Goal: Information Seeking & Learning: Learn about a topic

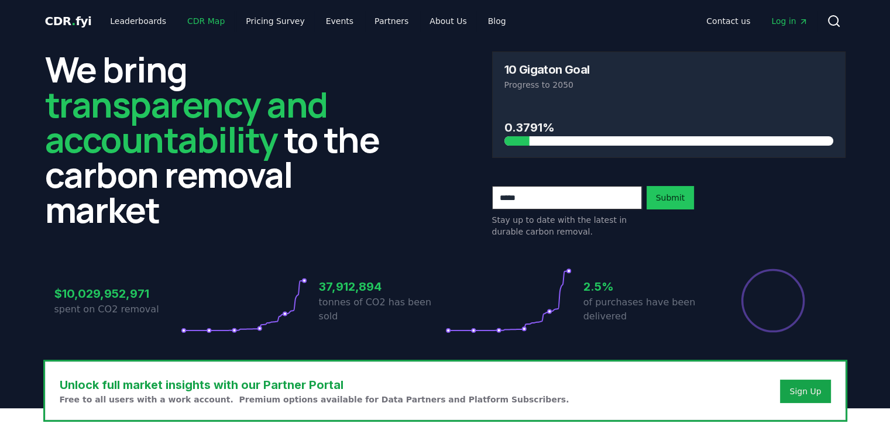
click at [202, 23] on link "CDR Map" at bounding box center [206, 21] width 56 height 21
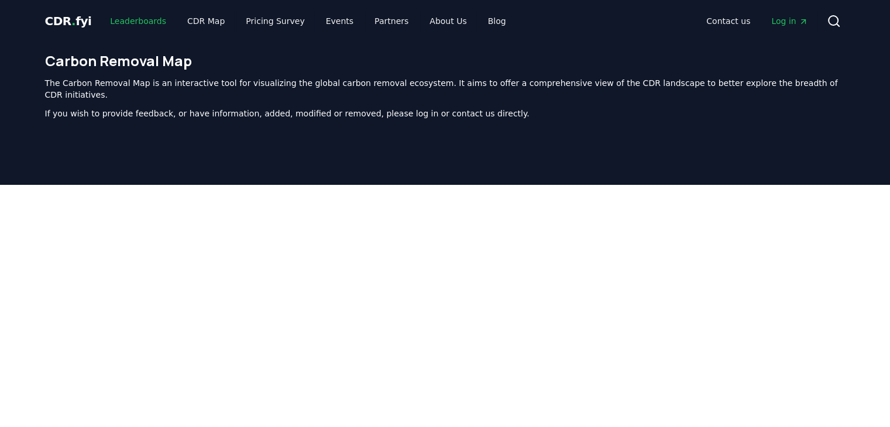
click at [133, 22] on link "Leaderboards" at bounding box center [138, 21] width 75 height 21
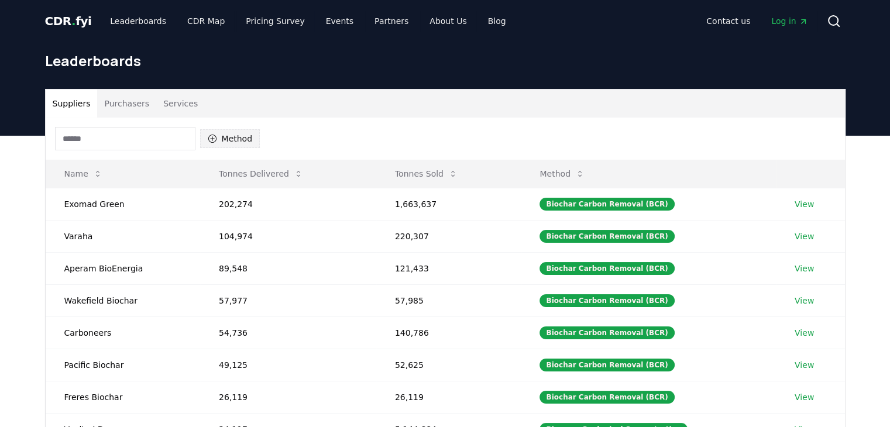
click at [230, 143] on button "Method" at bounding box center [230, 138] width 60 height 19
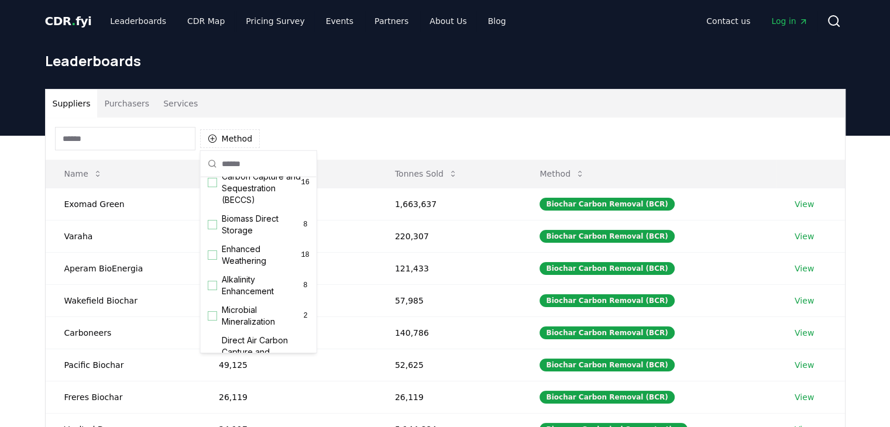
scroll to position [176, 0]
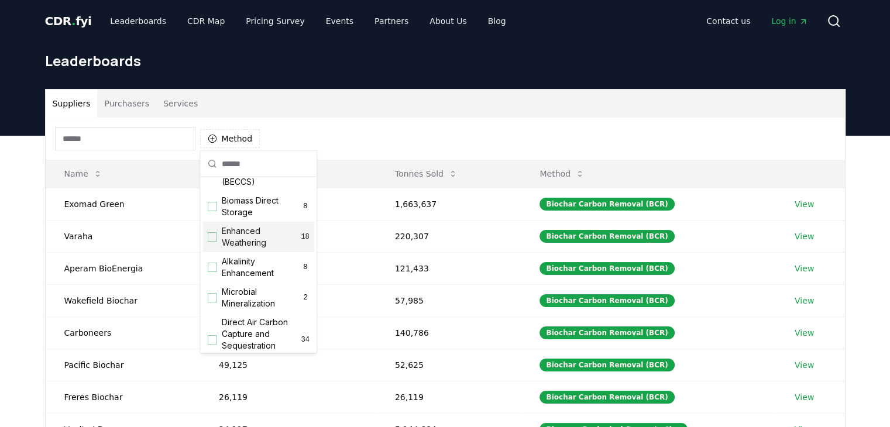
click at [211, 242] on div "Suggestions" at bounding box center [212, 236] width 9 height 9
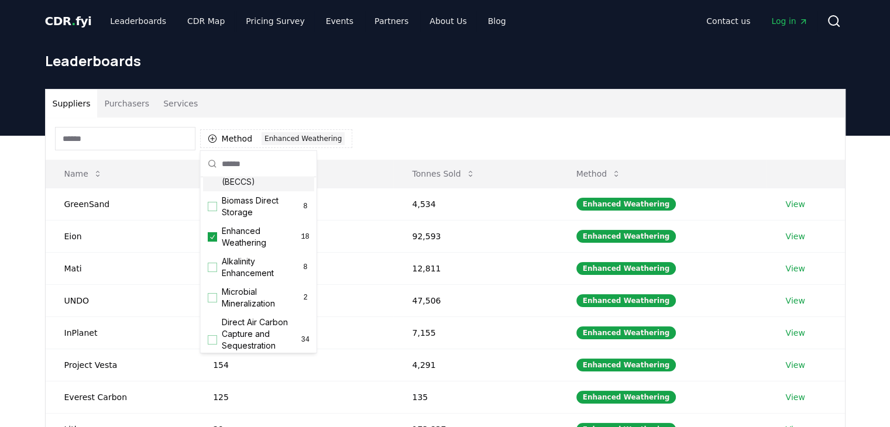
click at [365, 143] on div "Method 1 Enhanced Weathering" at bounding box center [446, 139] width 800 height 42
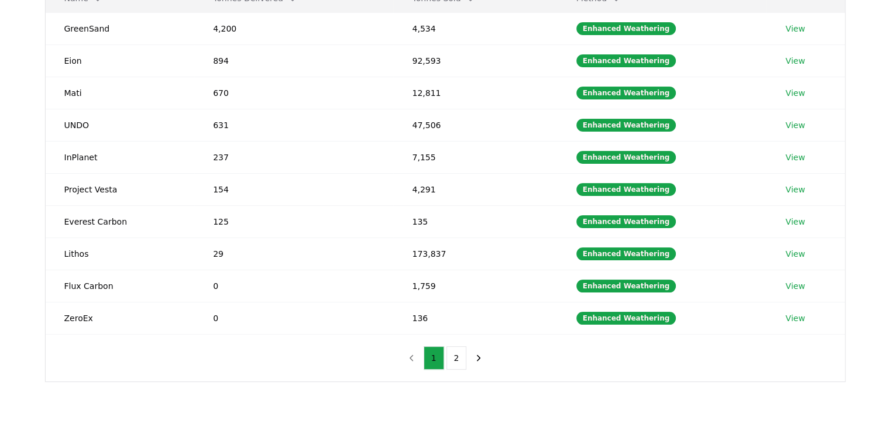
scroll to position [117, 0]
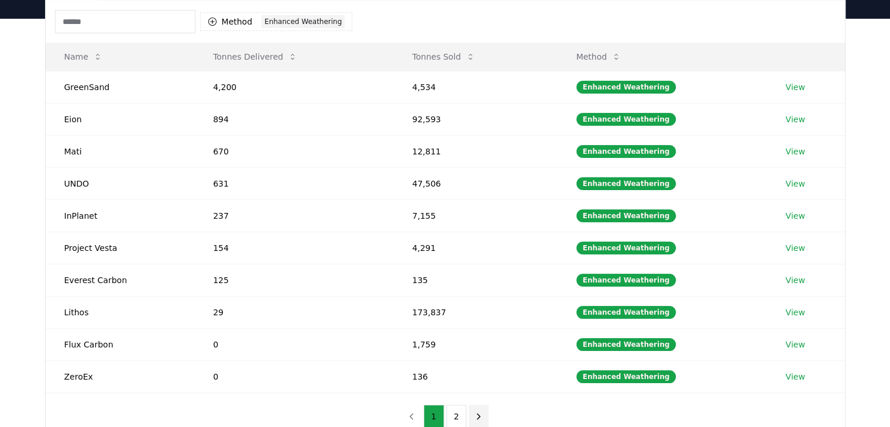
click at [480, 418] on icon "next page" at bounding box center [479, 417] width 11 height 11
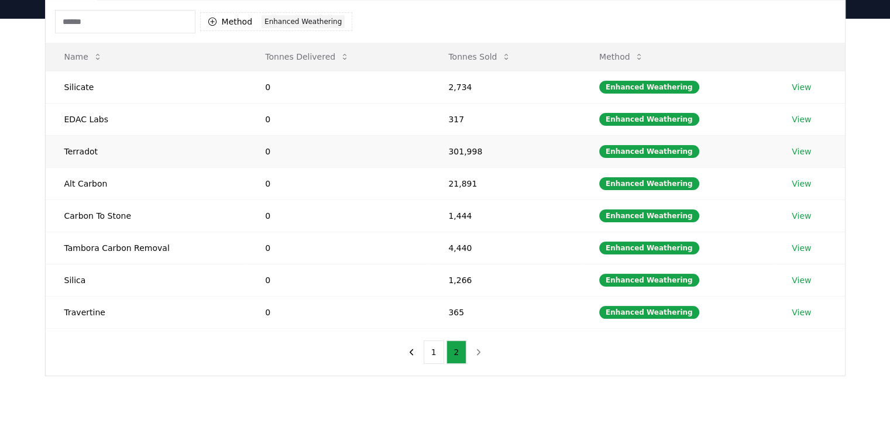
click at [802, 153] on link "View" at bounding box center [801, 152] width 19 height 12
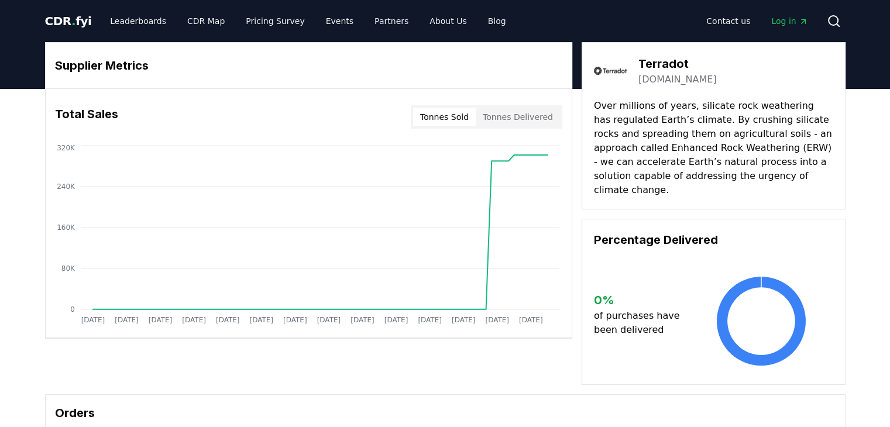
click at [539, 121] on button "Tonnes Delivered" at bounding box center [518, 117] width 84 height 19
click at [457, 119] on button "Tonnes Sold" at bounding box center [444, 117] width 63 height 19
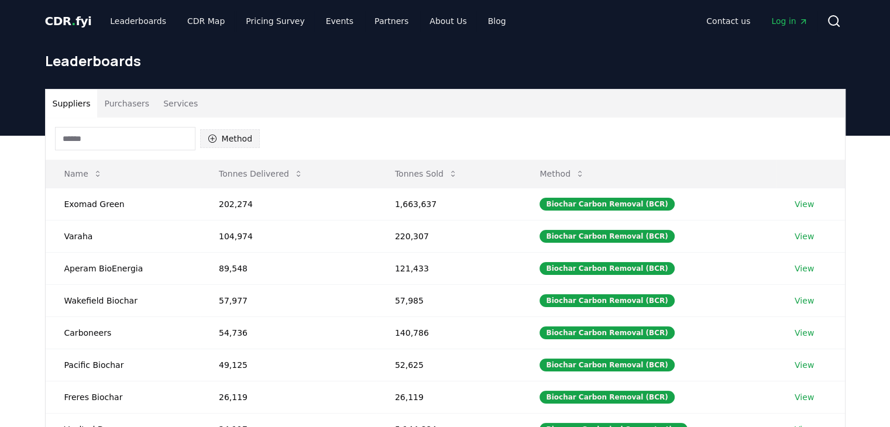
click at [234, 136] on button "Method" at bounding box center [230, 138] width 60 height 19
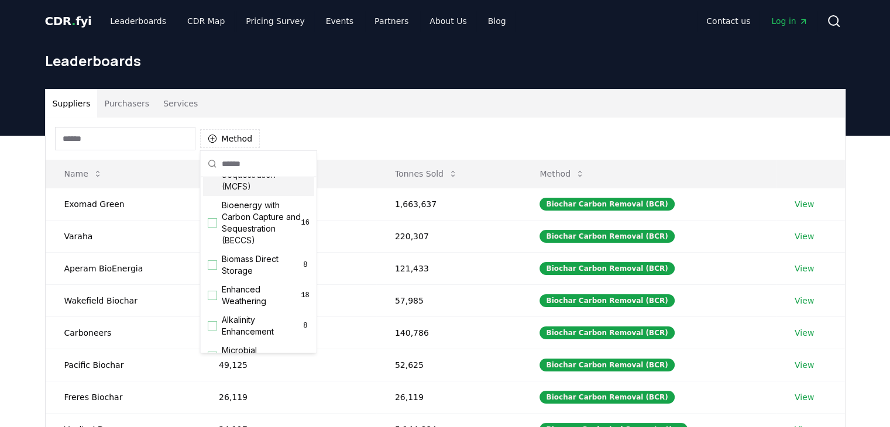
scroll to position [176, 0]
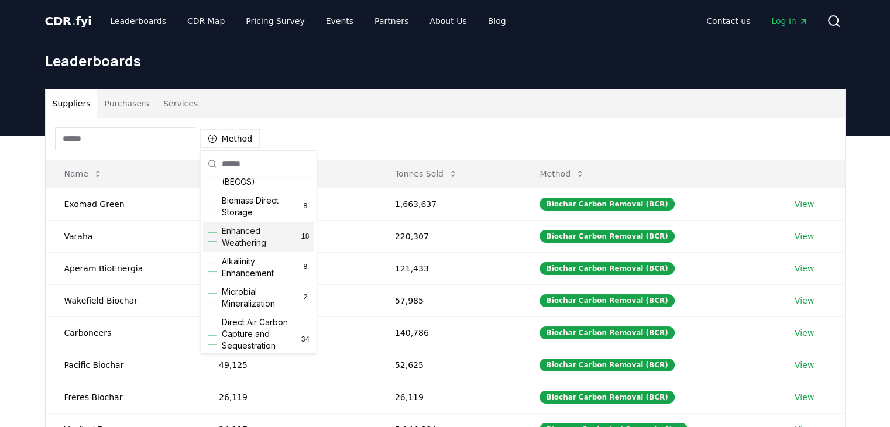
click at [222, 249] on span "Enhanced Weathering" at bounding box center [261, 236] width 79 height 23
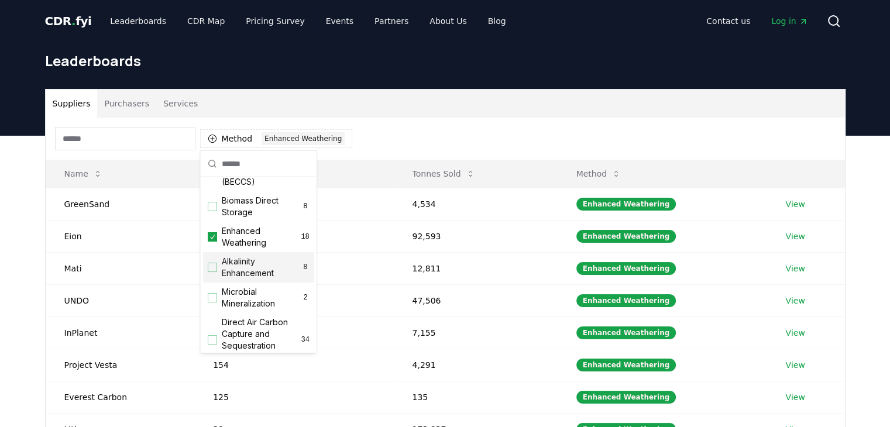
click at [527, 133] on div "Method 1 Enhanced Weathering" at bounding box center [446, 139] width 800 height 42
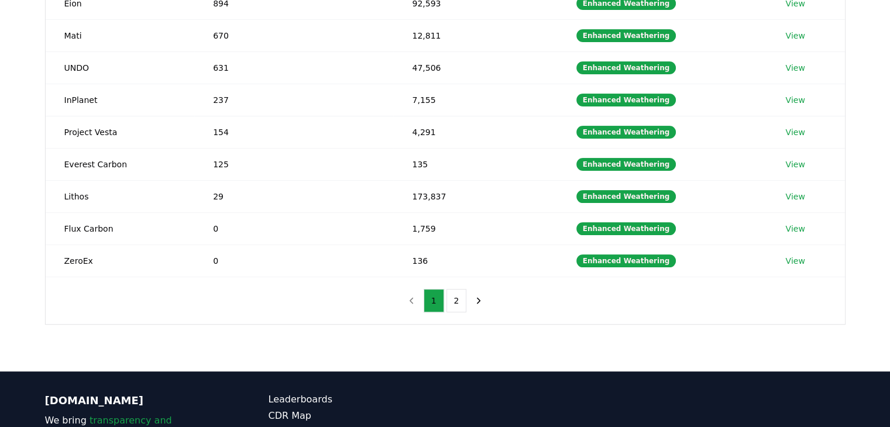
scroll to position [234, 0]
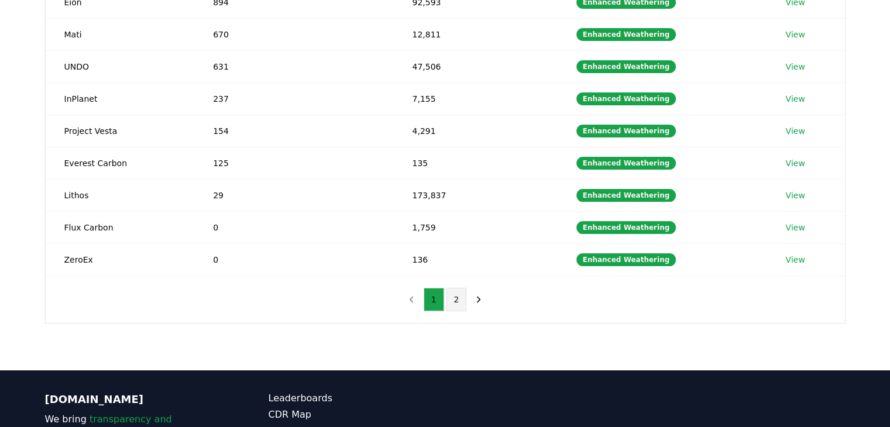
click at [457, 299] on button "2" at bounding box center [457, 299] width 20 height 23
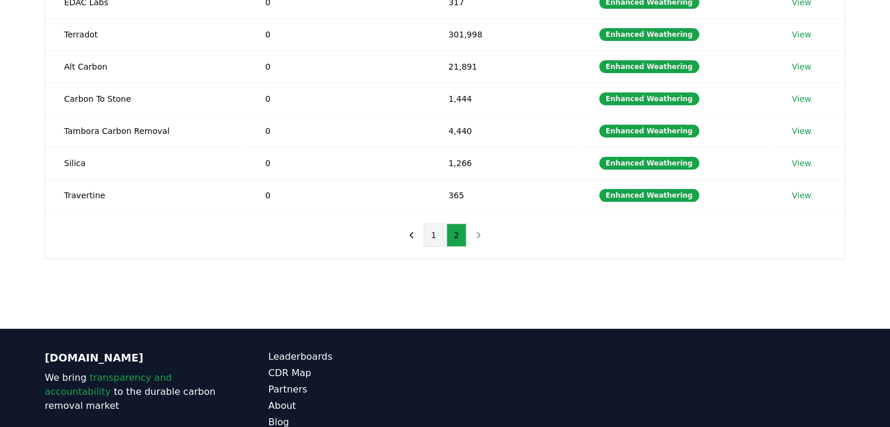
click at [433, 239] on button "1" at bounding box center [434, 235] width 20 height 23
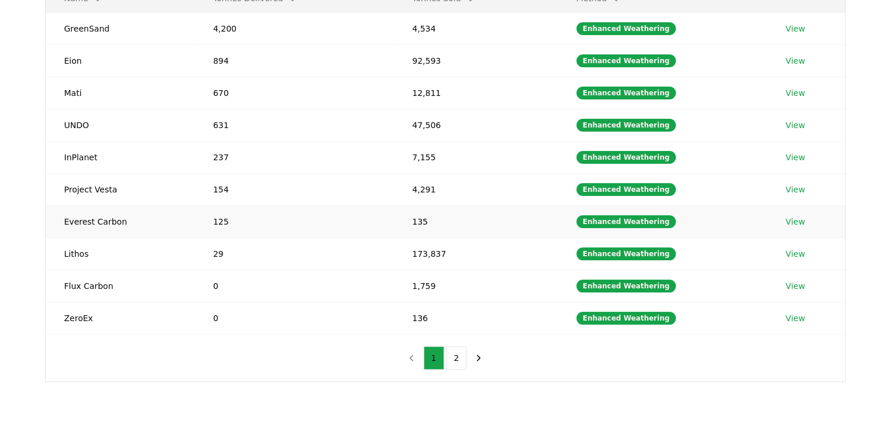
scroll to position [117, 0]
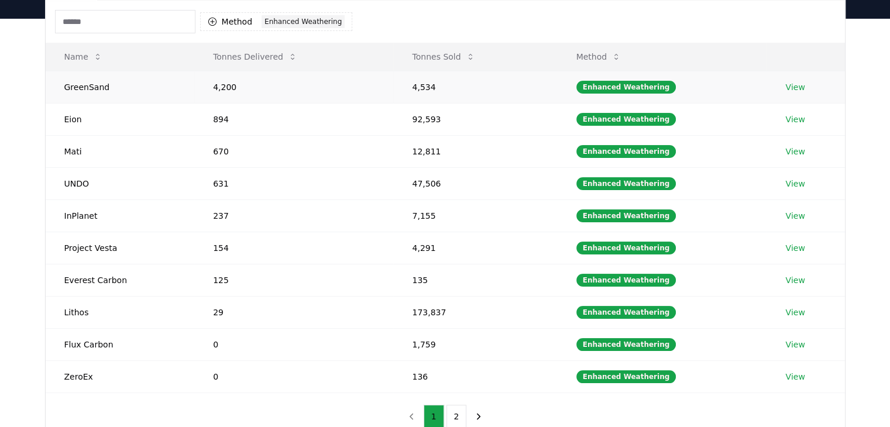
click at [796, 89] on link "View" at bounding box center [795, 87] width 19 height 12
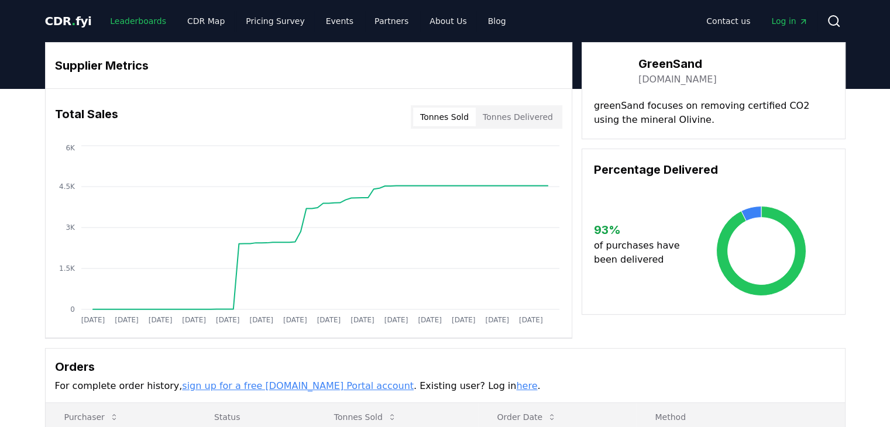
click at [137, 23] on link "Leaderboards" at bounding box center [138, 21] width 75 height 21
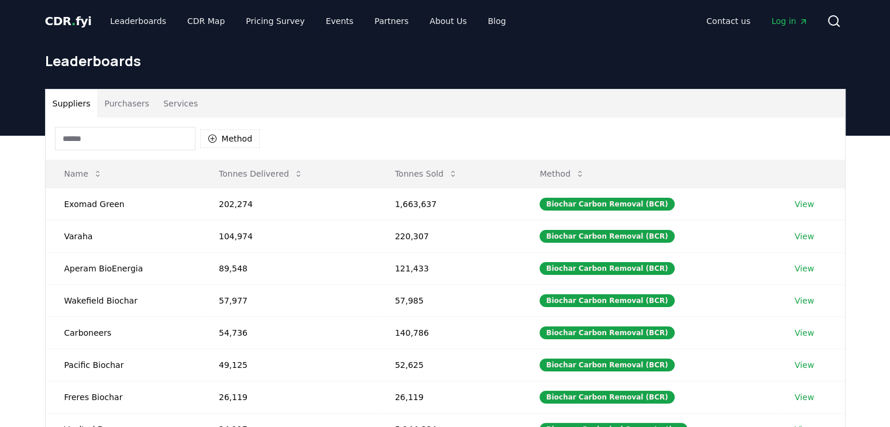
click at [176, 104] on button "Services" at bounding box center [180, 104] width 49 height 28
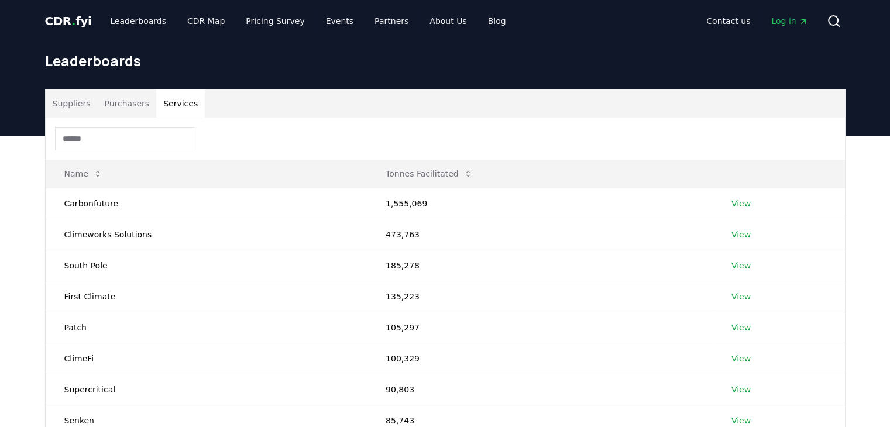
click at [124, 108] on button "Purchasers" at bounding box center [126, 104] width 59 height 28
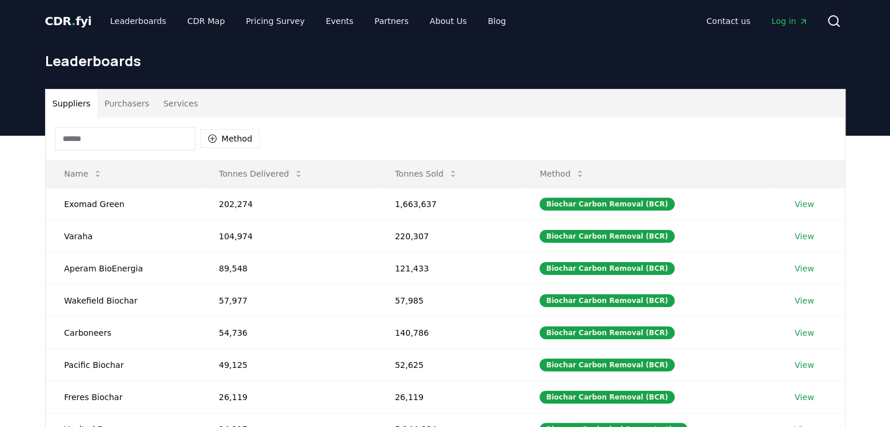
click at [80, 104] on button "Suppliers" at bounding box center [72, 104] width 52 height 28
click at [83, 138] on input at bounding box center [125, 138] width 141 height 23
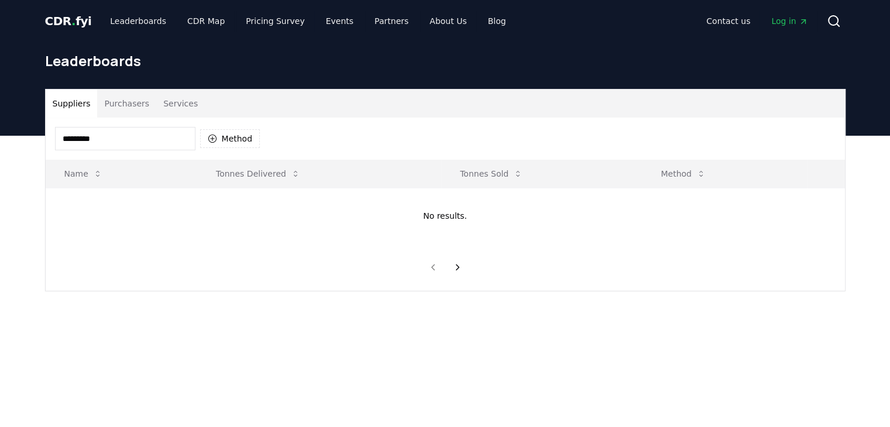
type input "*********"
